Goal: Task Accomplishment & Management: Use online tool/utility

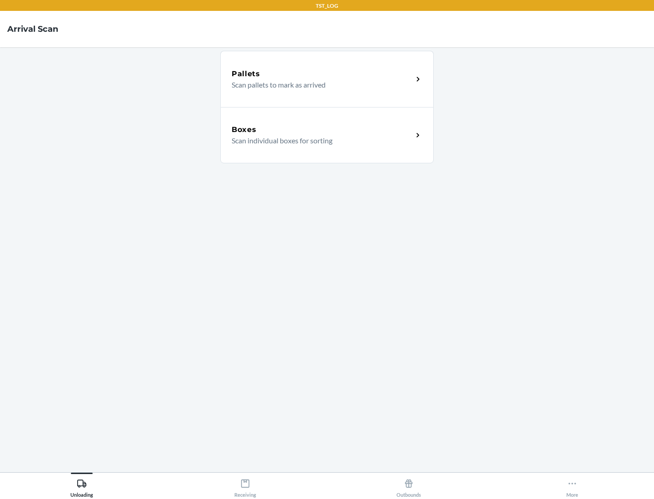
click at [322, 130] on div "Boxes" at bounding box center [321, 129] width 181 height 11
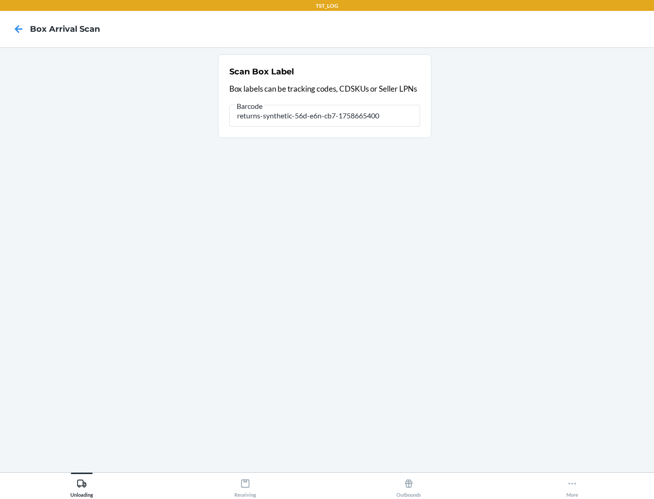
type input "returns-synthetic-56d-e6n-cb7-1758665400"
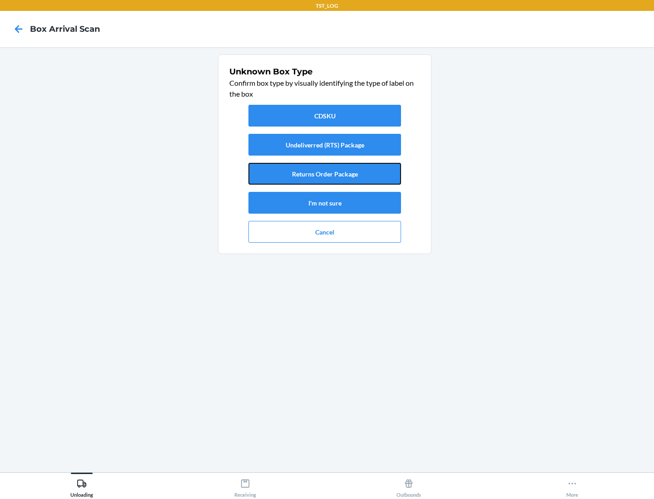
click at [324, 174] on button "Returns Order Package" at bounding box center [324, 174] width 152 height 22
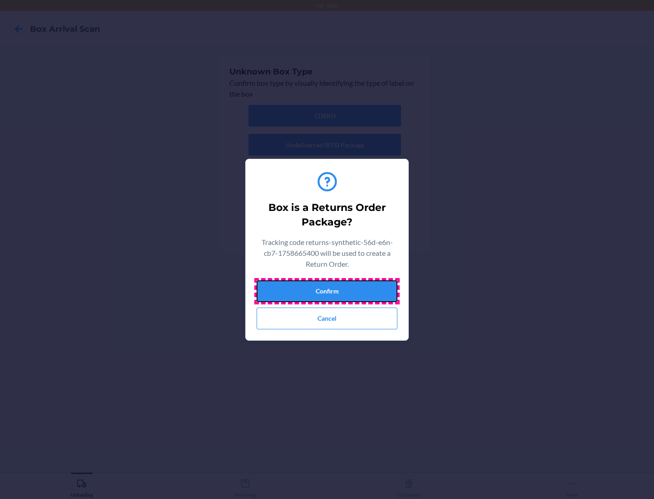
click at [327, 291] on button "Confirm" at bounding box center [326, 291] width 141 height 22
